Goal: Task Accomplishment & Management: Use online tool/utility

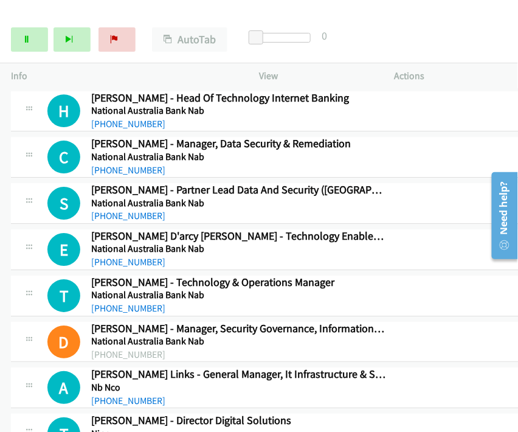
scroll to position [6728, 0]
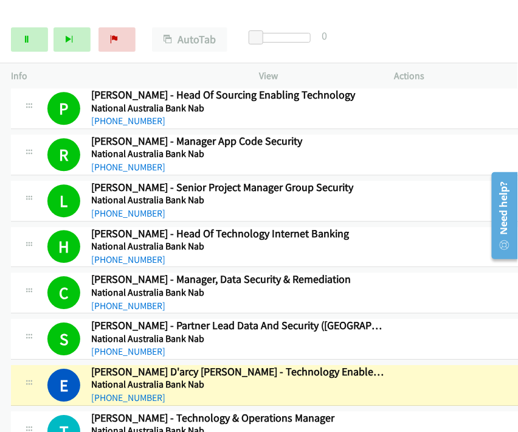
click at [431, 33] on div "Start Calls Pause Next Finish Dialing [PERSON_NAME] D'arcy [PERSON_NAME] - Tech…" at bounding box center [259, 39] width 518 height 47
click at [35, 41] on link "Pause" at bounding box center [29, 39] width 37 height 24
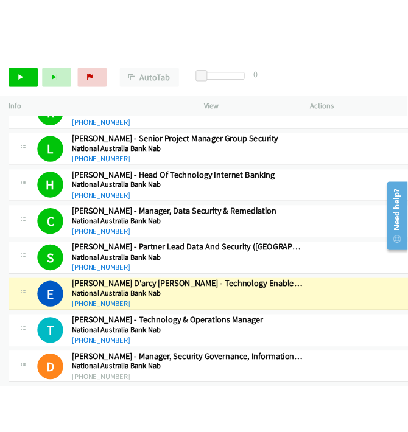
scroll to position [6864, 0]
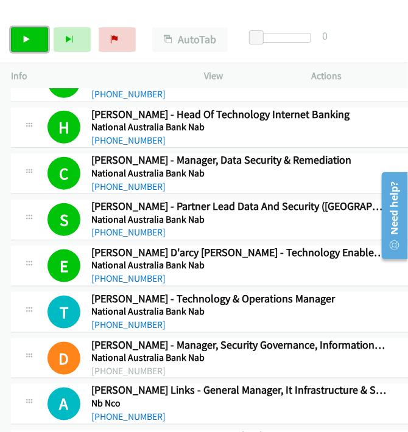
click at [38, 41] on link "Start Calls" at bounding box center [29, 39] width 37 height 24
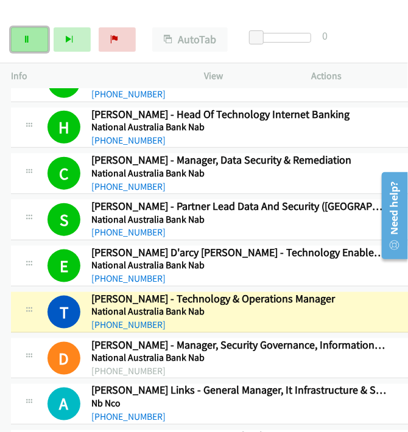
click at [21, 37] on link "Pause" at bounding box center [29, 39] width 37 height 24
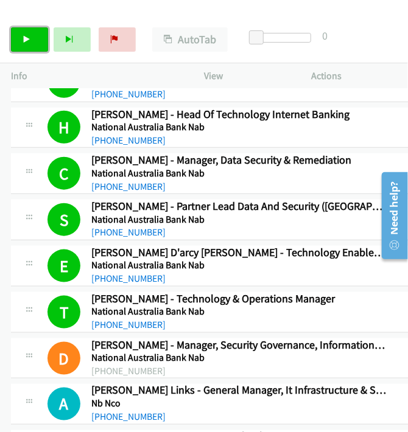
click at [26, 32] on link "Start Calls" at bounding box center [29, 39] width 37 height 24
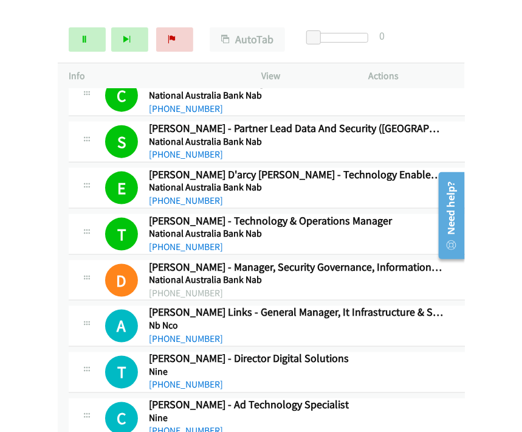
scroll to position [6932, 0]
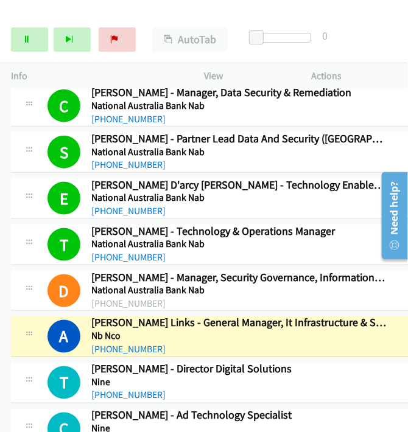
drag, startPoint x: 259, startPoint y: 305, endPoint x: 288, endPoint y: 304, distance: 29.2
click at [259, 330] on h5 "Nb Nco" at bounding box center [238, 336] width 295 height 12
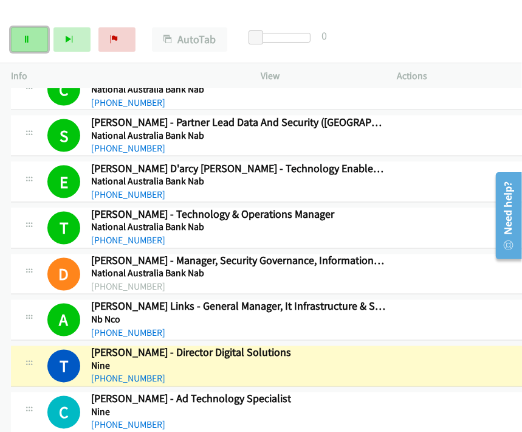
click at [36, 42] on link "Pause" at bounding box center [29, 39] width 37 height 24
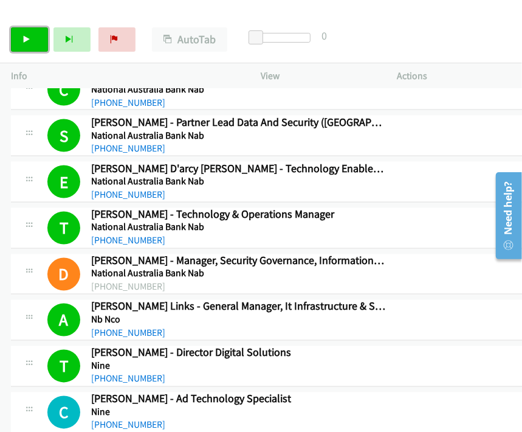
click at [33, 32] on link "Start Calls" at bounding box center [29, 39] width 37 height 24
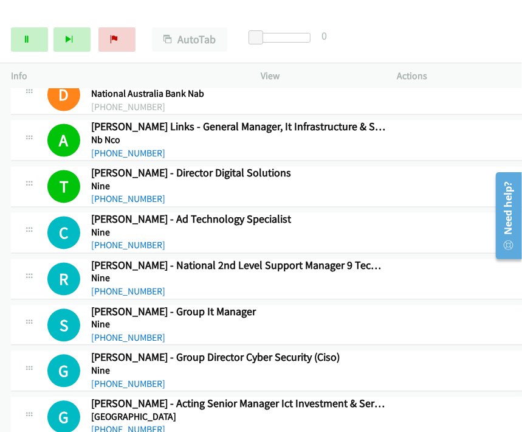
scroll to position [7134, 0]
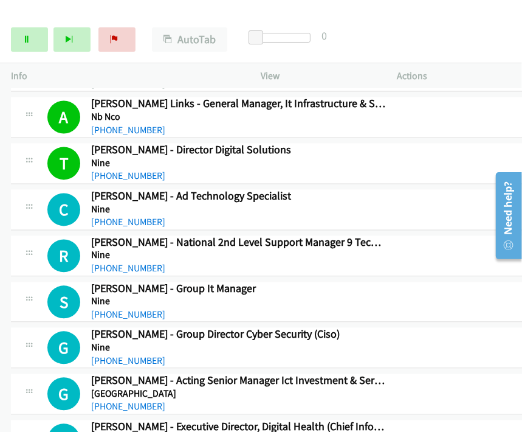
click at [243, 262] on div "[PHONE_NUMBER]" at bounding box center [238, 269] width 295 height 15
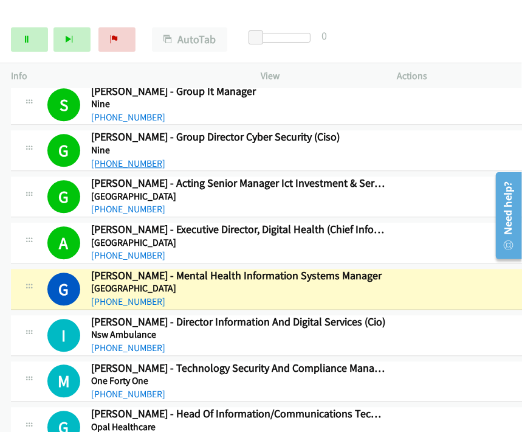
scroll to position [7337, 0]
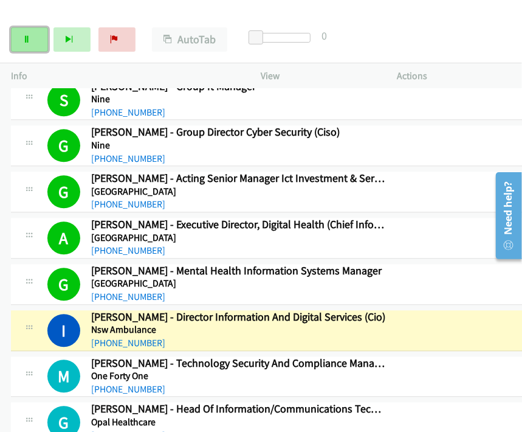
click at [26, 39] on icon at bounding box center [27, 40] width 9 height 9
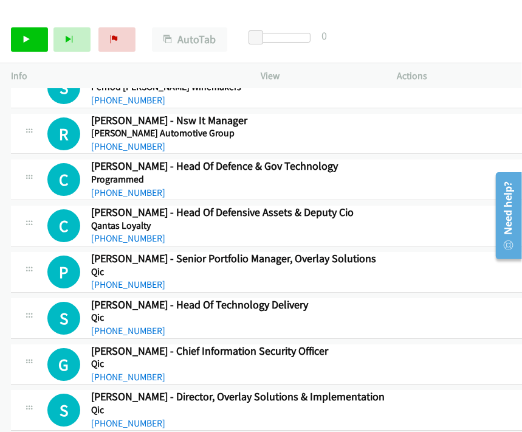
scroll to position [7945, 0]
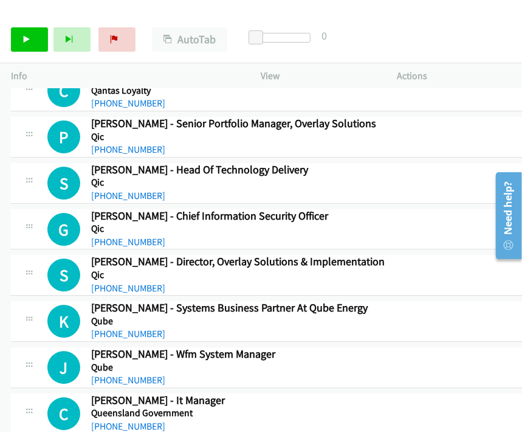
click at [33, 46] on link "Start Calls" at bounding box center [29, 39] width 37 height 24
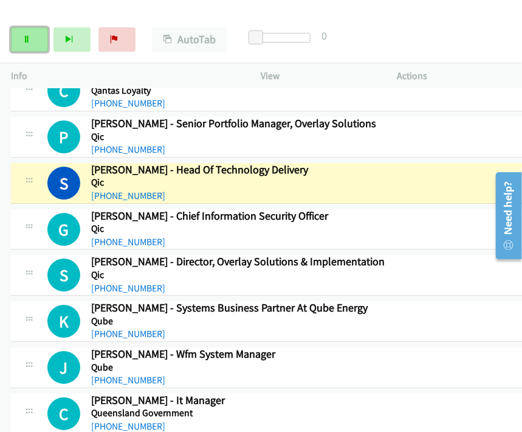
click at [33, 41] on link "Pause" at bounding box center [29, 39] width 37 height 24
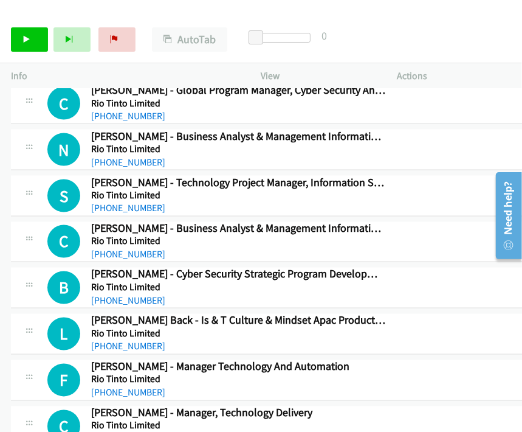
scroll to position [8959, 0]
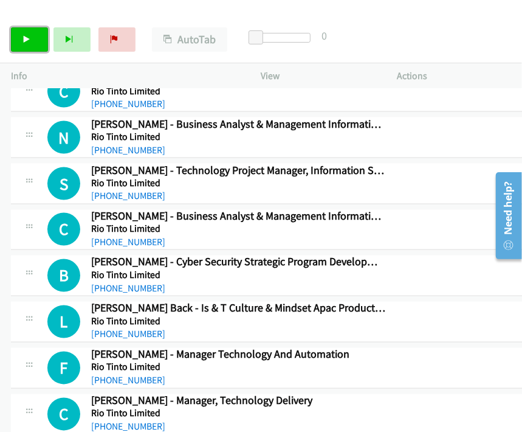
click at [38, 37] on link "Start Calls" at bounding box center [29, 39] width 37 height 24
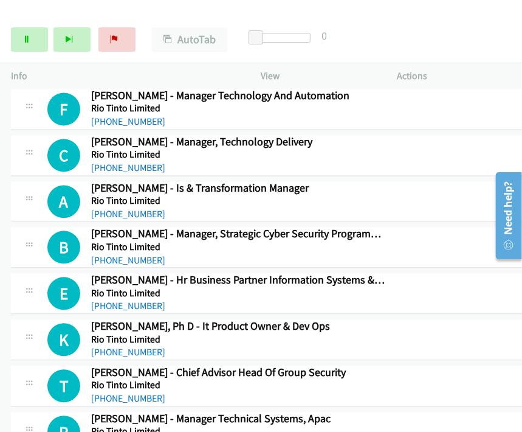
scroll to position [9230, 0]
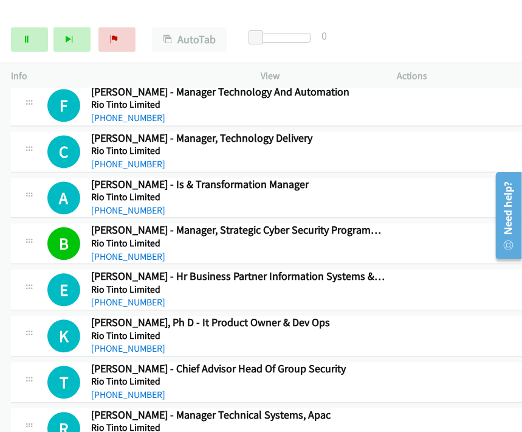
scroll to position [9297, 0]
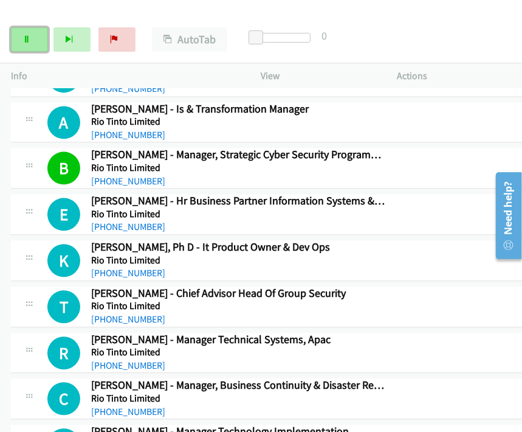
click at [35, 40] on link "Pause" at bounding box center [29, 39] width 37 height 24
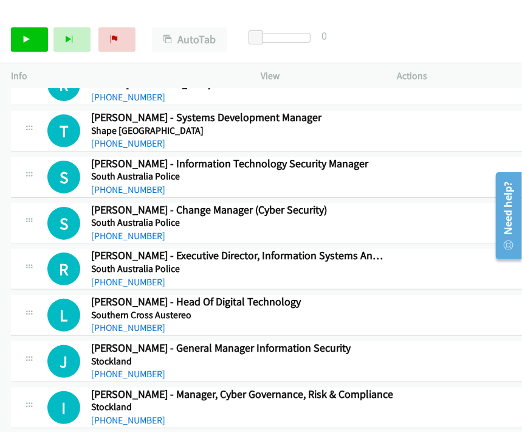
scroll to position [10175, 0]
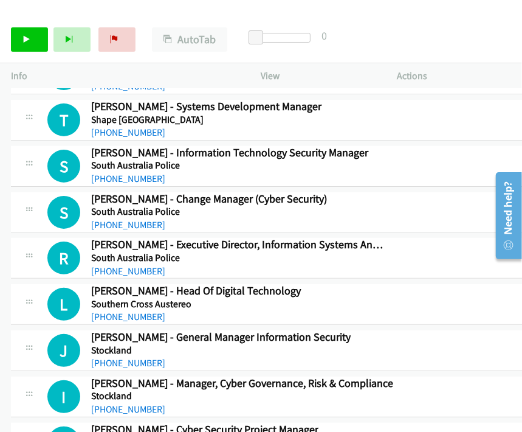
click at [37, 44] on link "Start Calls" at bounding box center [29, 39] width 37 height 24
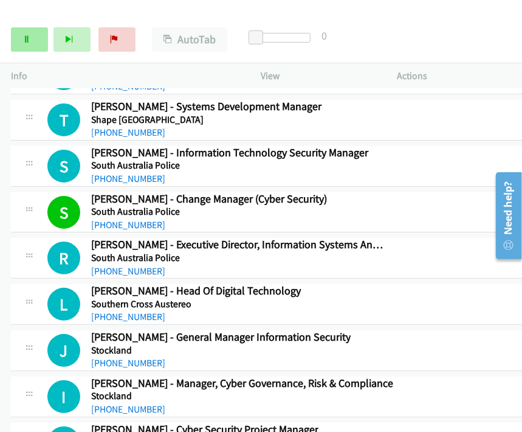
click at [27, 29] on div "Start Calls Pause Next Finish Call Completed AutoTab AutoTab 0" at bounding box center [261, 39] width 522 height 47
click at [25, 37] on icon at bounding box center [27, 40] width 9 height 9
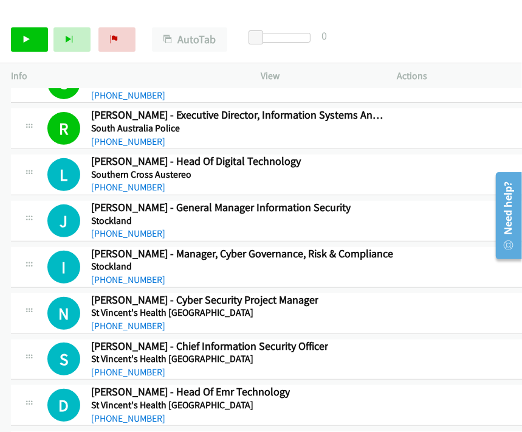
scroll to position [10310, 0]
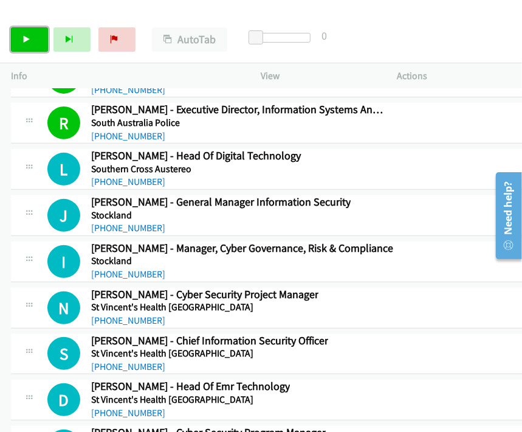
click at [26, 33] on link "Start Calls" at bounding box center [29, 39] width 37 height 24
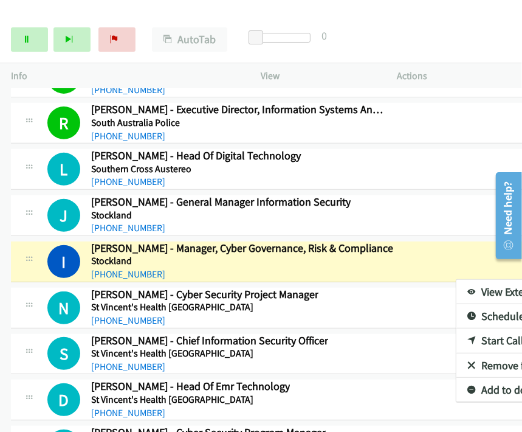
drag, startPoint x: 400, startPoint y: 265, endPoint x: 298, endPoint y: 257, distance: 101.9
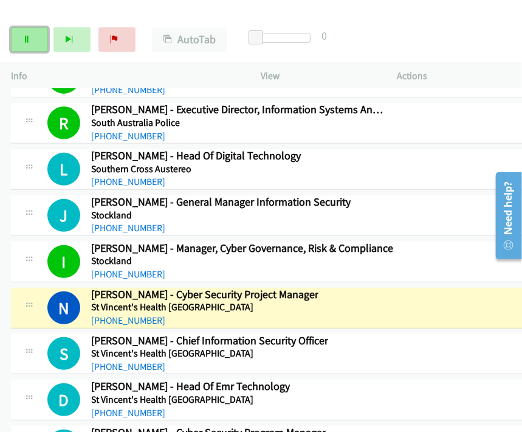
click at [27, 36] on icon at bounding box center [27, 40] width 9 height 9
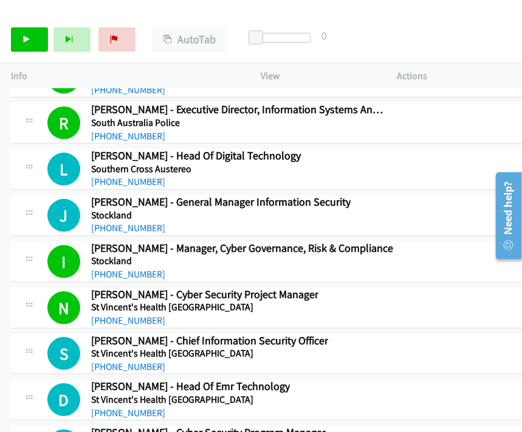
click at [8, 147] on td "L Callback Scheduled [PERSON_NAME] - Head Of Digital Technology Southern Cross …" at bounding box center [531, 170] width 1063 height 46
click at [29, 36] on icon at bounding box center [27, 40] width 9 height 9
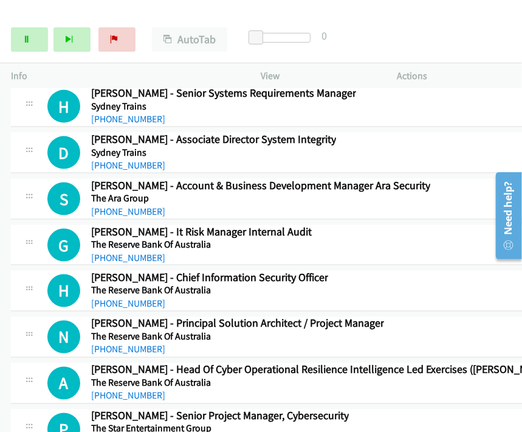
scroll to position [10919, 0]
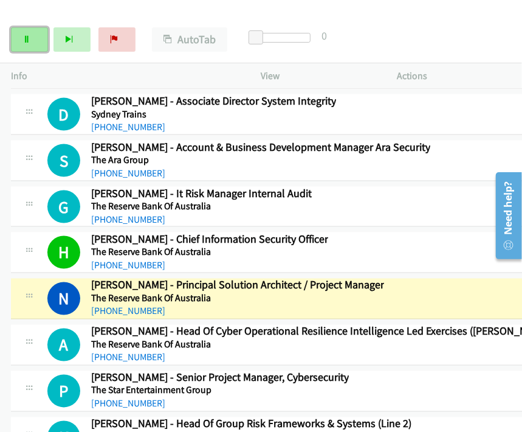
click at [35, 33] on link "Pause" at bounding box center [29, 39] width 37 height 24
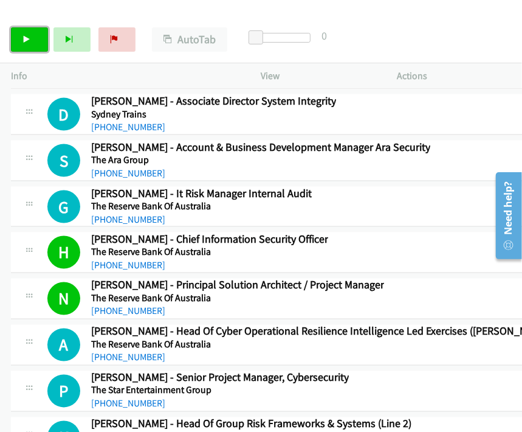
click at [30, 47] on link "Start Calls" at bounding box center [29, 39] width 37 height 24
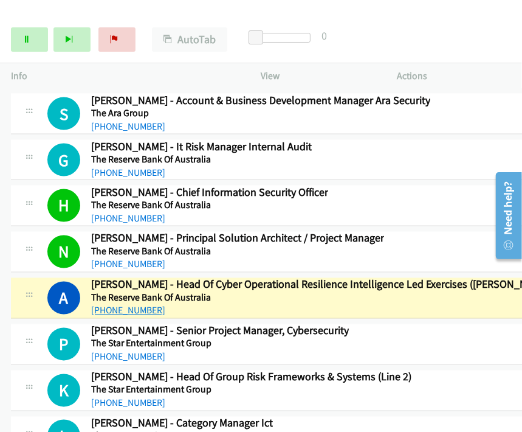
scroll to position [10986, 0]
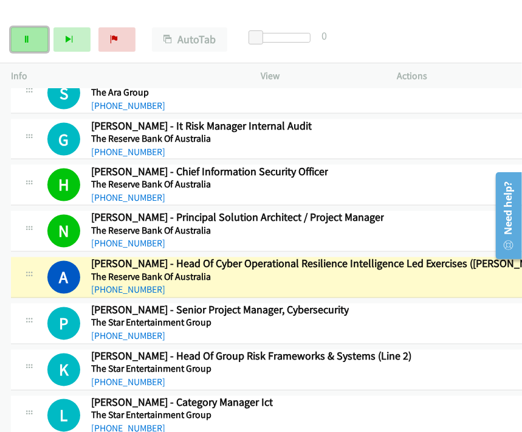
click at [24, 41] on icon at bounding box center [27, 40] width 9 height 9
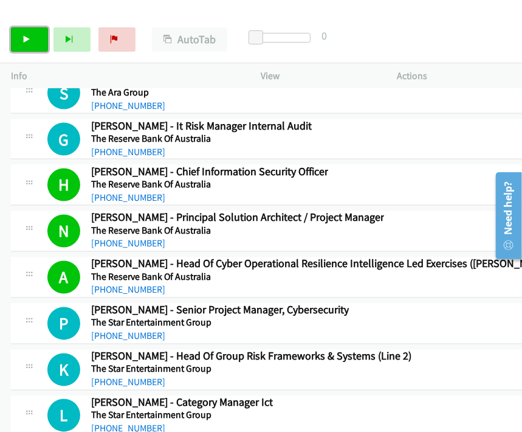
click at [23, 37] on icon at bounding box center [27, 40] width 9 height 9
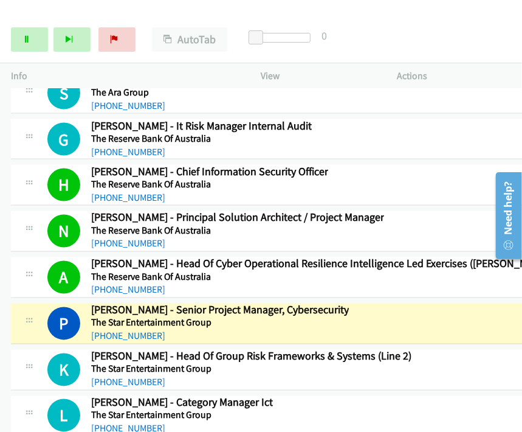
click at [32, 39] on link "Pause" at bounding box center [29, 39] width 37 height 24
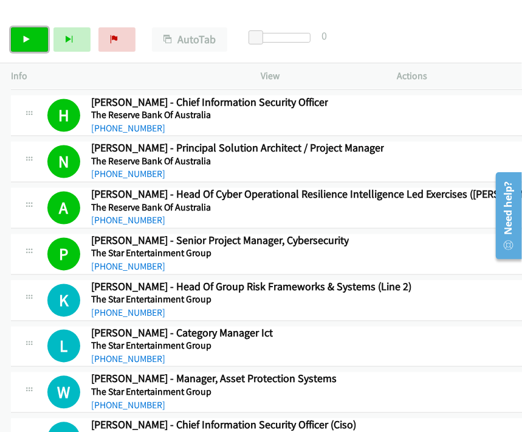
scroll to position [11122, 0]
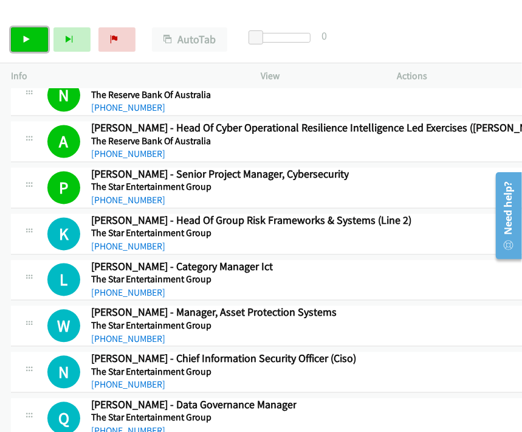
click at [38, 44] on link "Start Calls" at bounding box center [29, 39] width 37 height 24
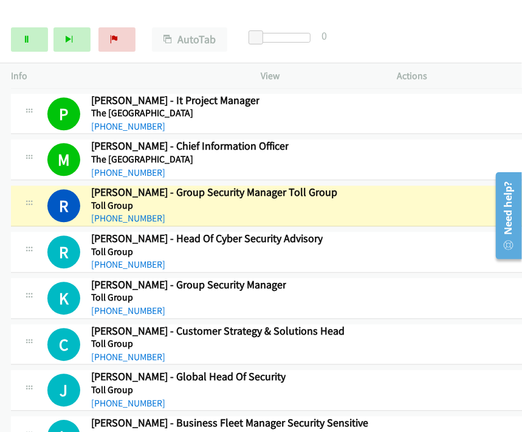
scroll to position [11527, 0]
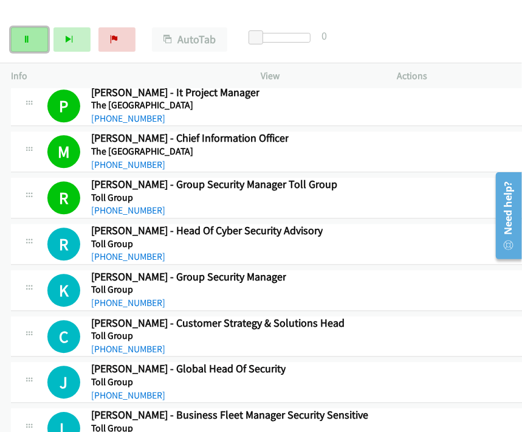
click at [35, 33] on link "Pause" at bounding box center [29, 39] width 37 height 24
click at [27, 41] on icon at bounding box center [27, 40] width 9 height 9
click at [28, 39] on icon at bounding box center [27, 40] width 9 height 9
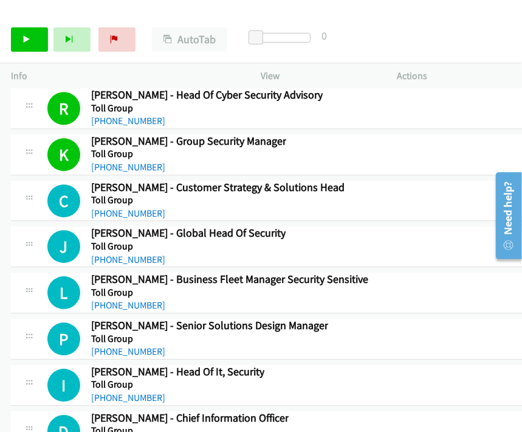
scroll to position [11730, 0]
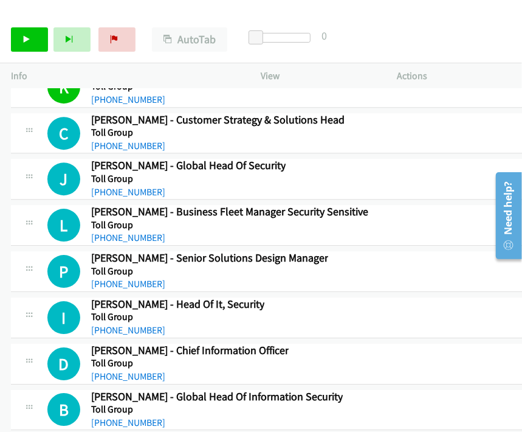
click at [25, 38] on icon at bounding box center [27, 40] width 9 height 9
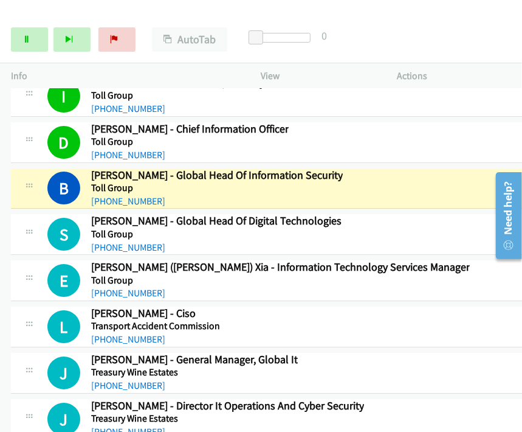
scroll to position [12000, 0]
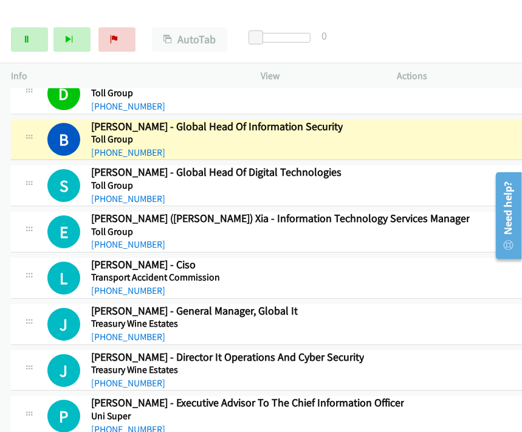
scroll to position [12068, 0]
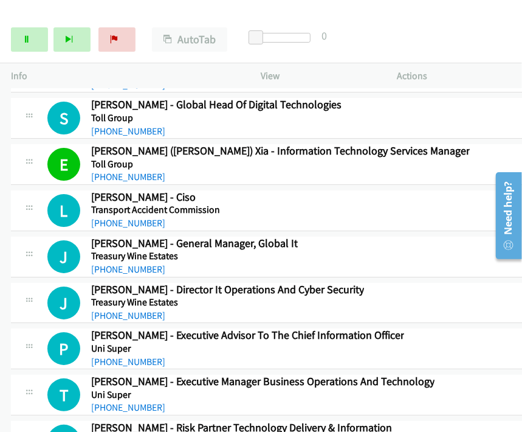
click at [35, 27] on div "Start Calls Pause Next Finish Call Completed AutoTab AutoTab 0" at bounding box center [261, 39] width 522 height 47
click at [27, 36] on icon at bounding box center [27, 40] width 9 height 9
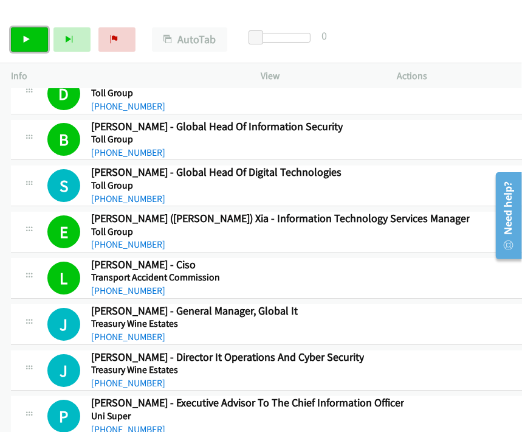
click at [32, 46] on link "Start Calls" at bounding box center [29, 39] width 37 height 24
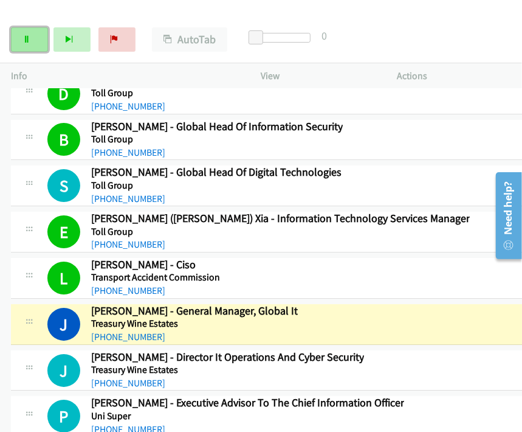
click at [33, 39] on link "Pause" at bounding box center [29, 39] width 37 height 24
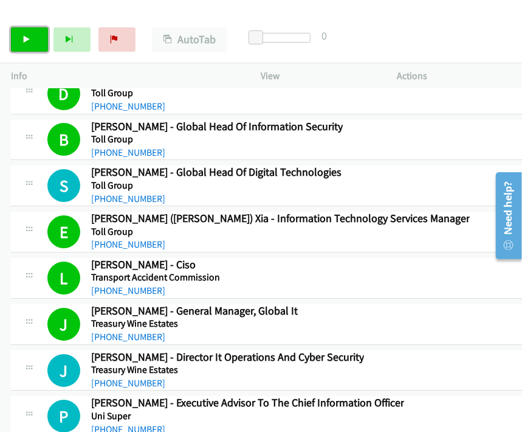
click at [27, 40] on icon at bounding box center [27, 40] width 9 height 9
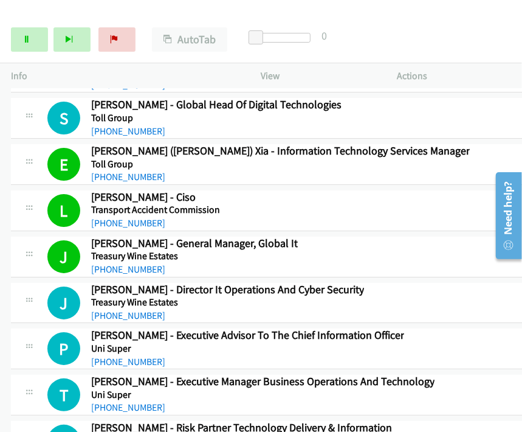
scroll to position [12135, 0]
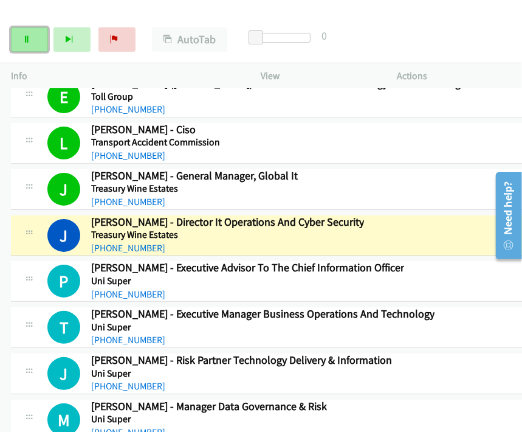
click at [31, 36] on link "Pause" at bounding box center [29, 39] width 37 height 24
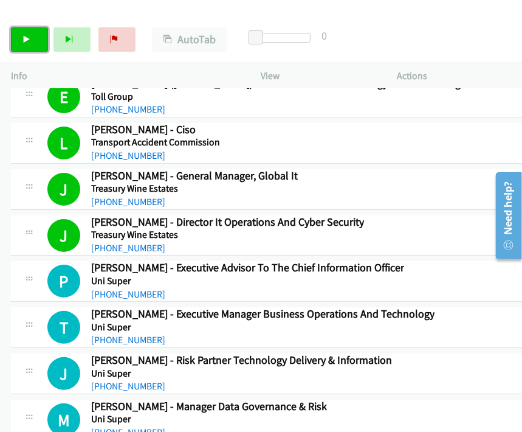
click at [26, 33] on link "Start Calls" at bounding box center [29, 39] width 37 height 24
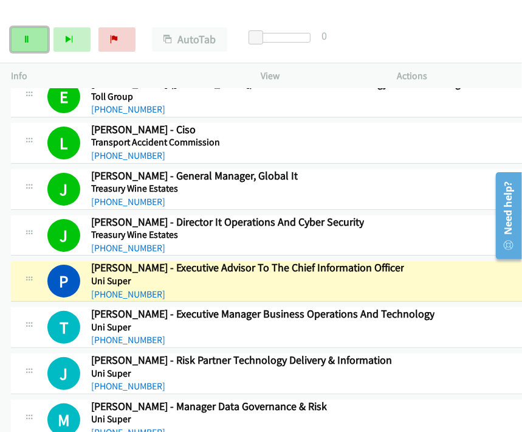
click at [31, 32] on link "Pause" at bounding box center [29, 39] width 37 height 24
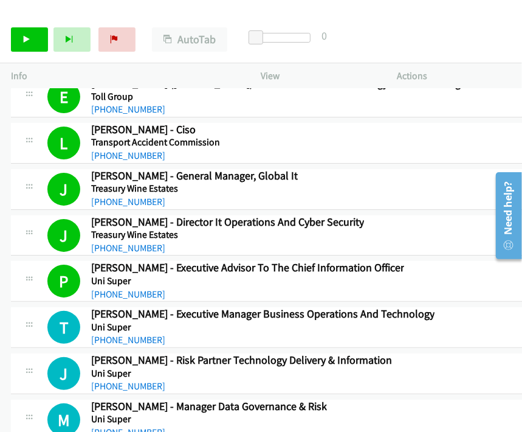
scroll to position [12000, 0]
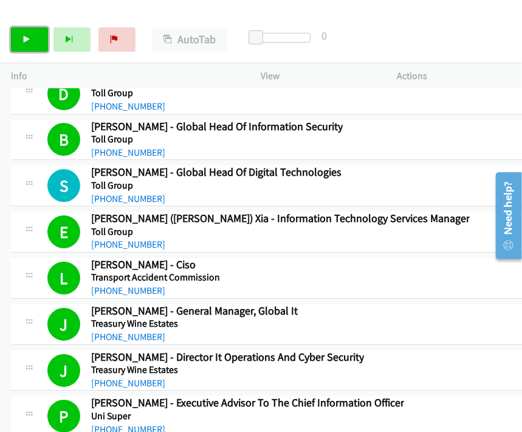
click at [38, 33] on link "Start Calls" at bounding box center [29, 39] width 37 height 24
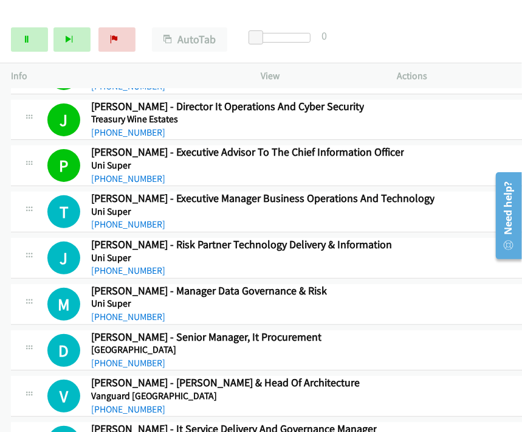
scroll to position [12271, 0]
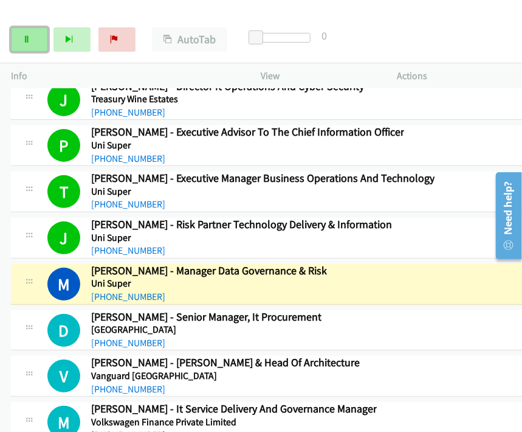
click at [24, 45] on link "Pause" at bounding box center [29, 39] width 37 height 24
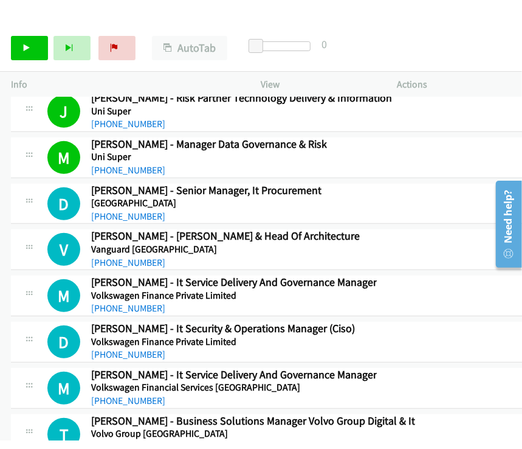
scroll to position [12473, 0]
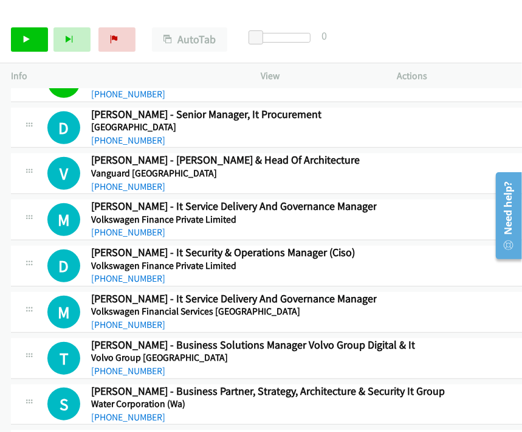
drag, startPoint x: 450, startPoint y: 181, endPoint x: 444, endPoint y: 183, distance: 6.4
click at [38, 39] on link "Start Calls" at bounding box center [29, 39] width 37 height 24
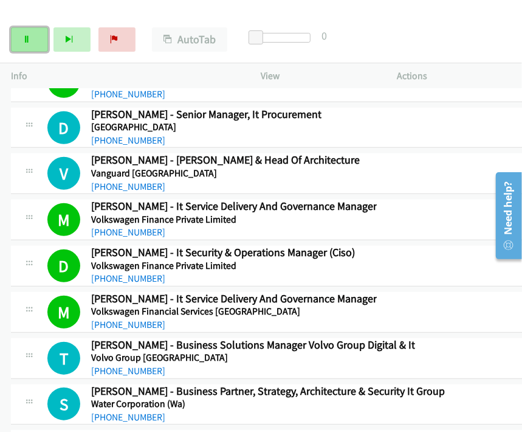
click at [32, 46] on link "Pause" at bounding box center [29, 39] width 37 height 24
